Goal: Find specific page/section: Find specific page/section

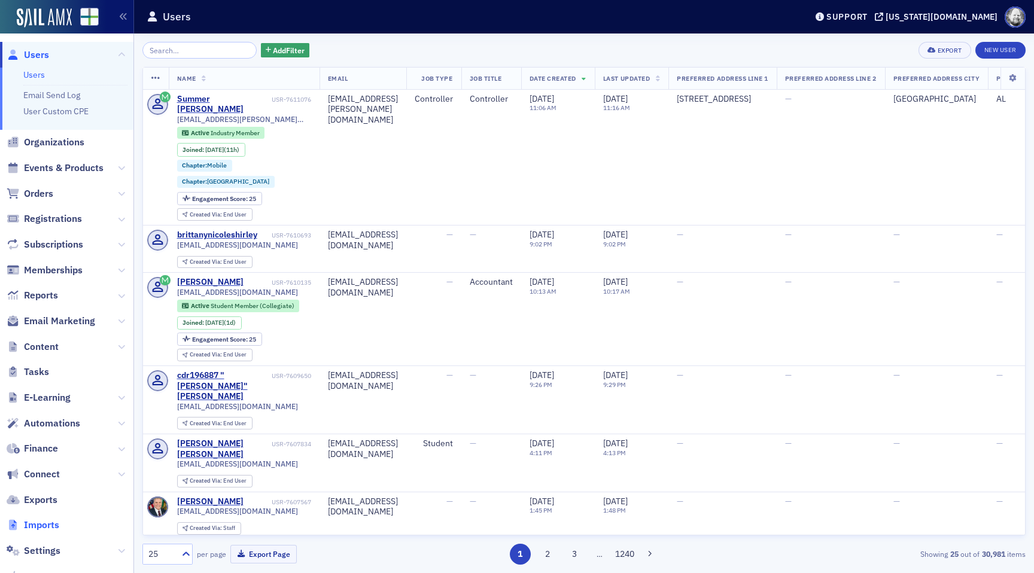
click at [49, 528] on span "Imports" at bounding box center [41, 525] width 35 height 13
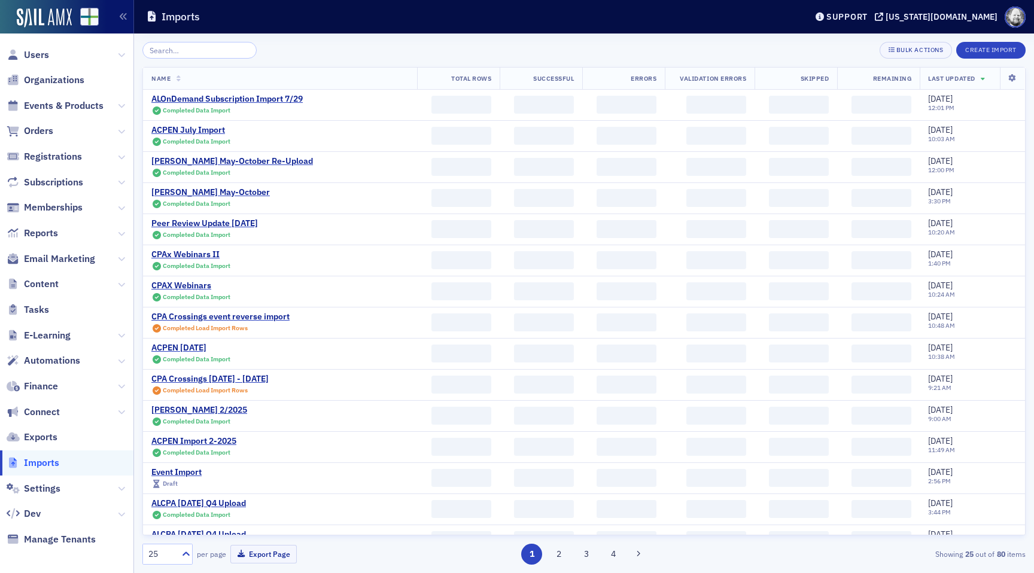
click at [214, 47] on input "search" at bounding box center [199, 50] width 114 height 17
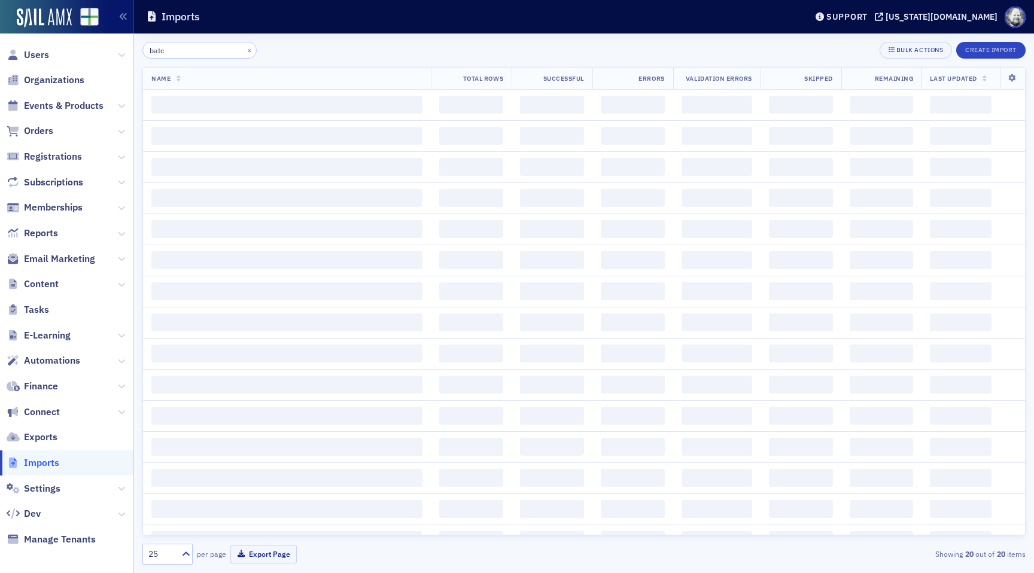
type input "batch"
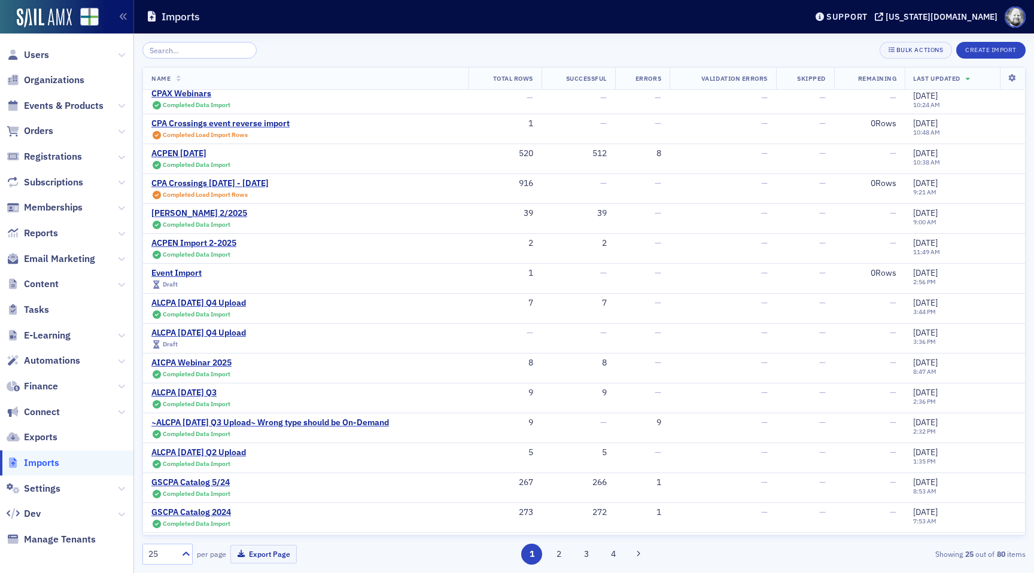
scroll to position [302, 0]
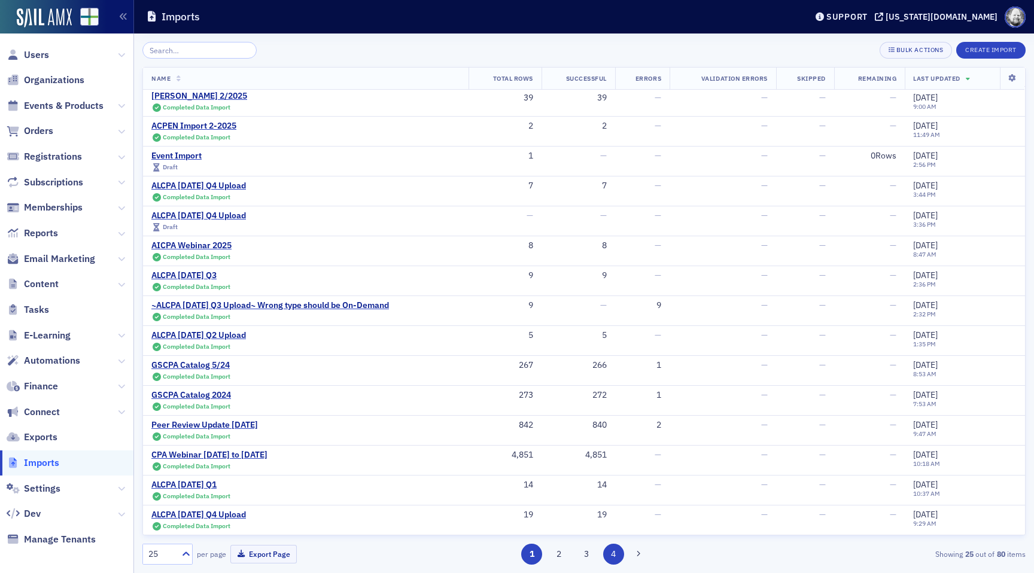
click at [618, 553] on button "4" at bounding box center [613, 554] width 21 height 21
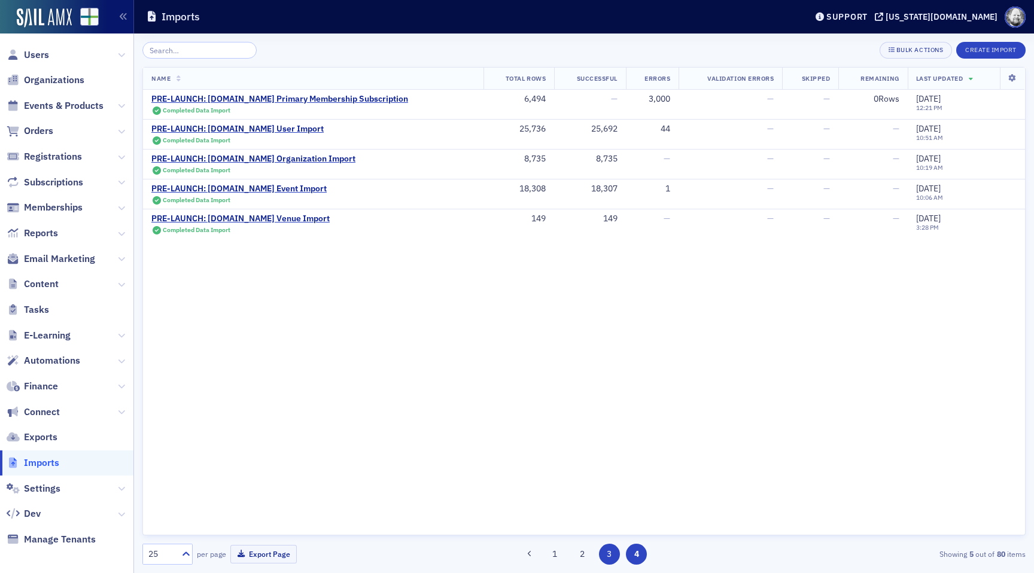
click at [601, 553] on button "3" at bounding box center [609, 554] width 21 height 21
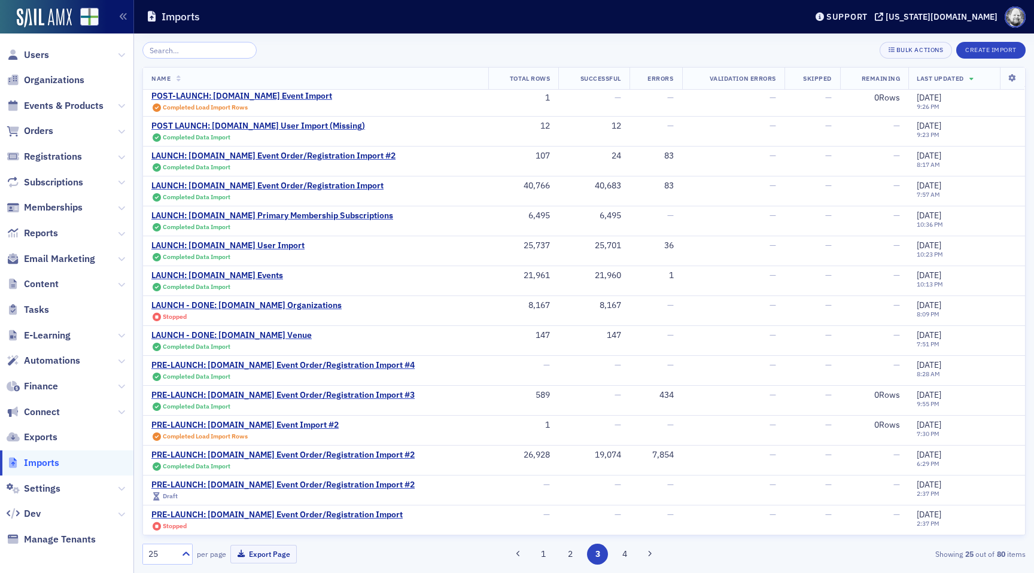
scroll to position [302, 0]
